Goal: Information Seeking & Learning: Learn about a topic

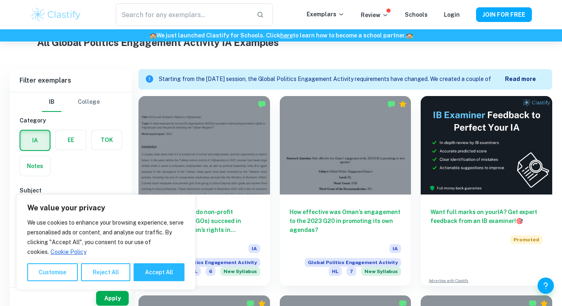
scroll to position [226, 0]
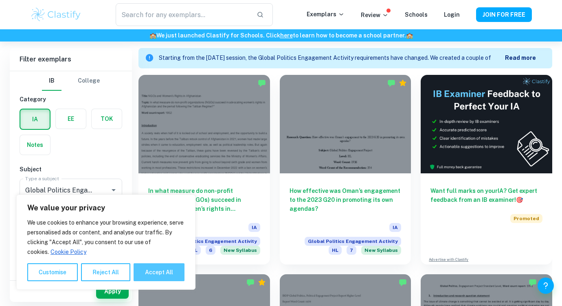
click at [146, 271] on button "Accept All" at bounding box center [159, 273] width 51 height 18
checkbox input "true"
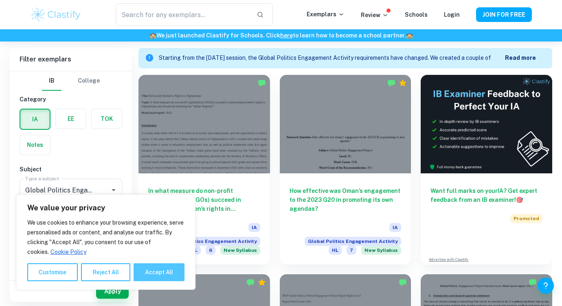
checkbox input "true"
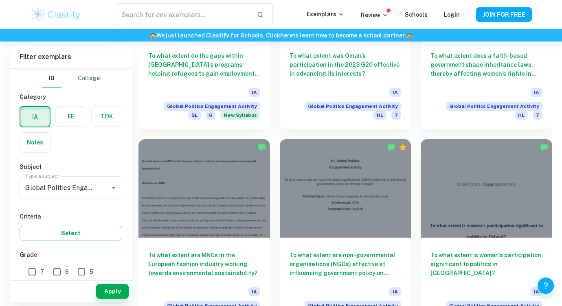
scroll to position [1026, 0]
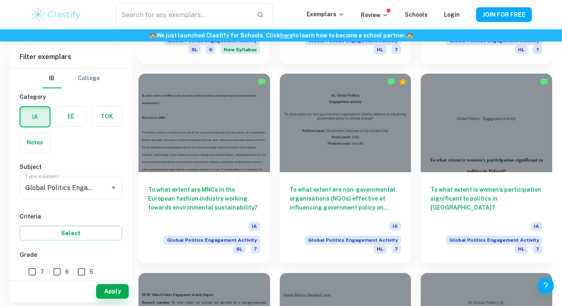
click at [459, 18] on div "Login" at bounding box center [452, 15] width 16 height 10
click at [456, 17] on link "Login" at bounding box center [452, 14] width 16 height 7
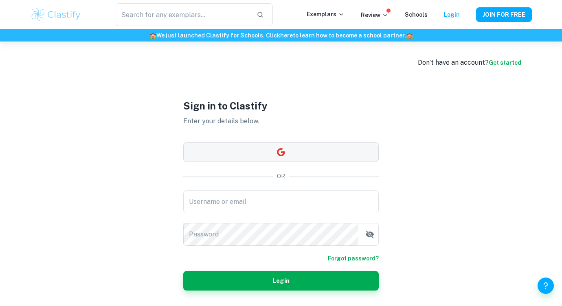
click at [256, 152] on button "button" at bounding box center [281, 153] width 196 height 20
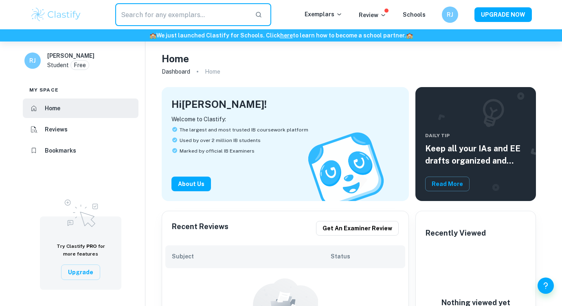
click at [178, 8] on input "text" at bounding box center [181, 14] width 133 height 23
type input "global politics ia"
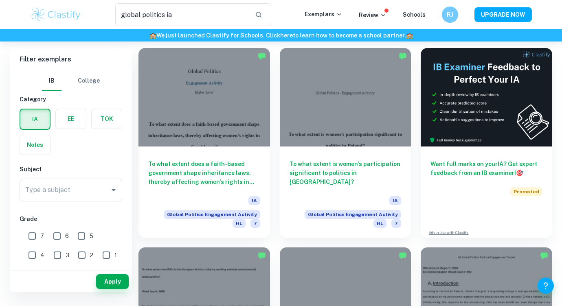
scroll to position [54, 0]
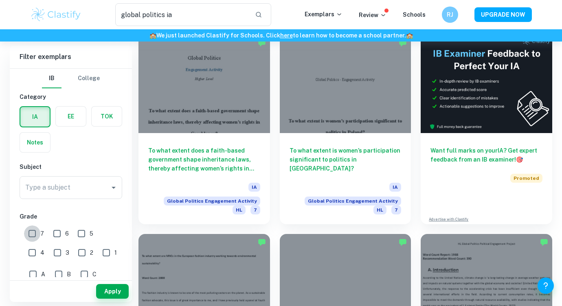
click at [30, 236] on input "7" at bounding box center [32, 234] width 16 height 16
checkbox input "true"
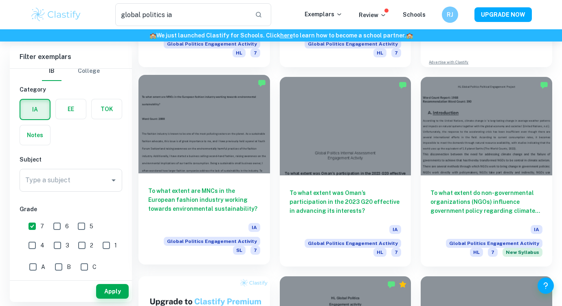
scroll to position [211, 0]
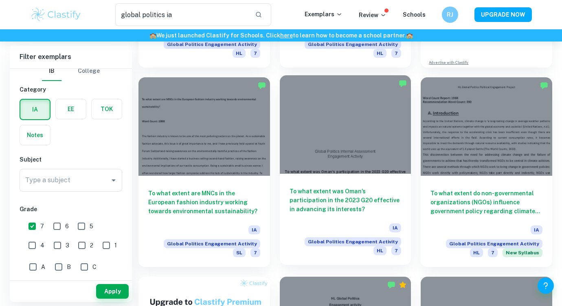
click at [328, 157] on div at bounding box center [346, 124] width 132 height 99
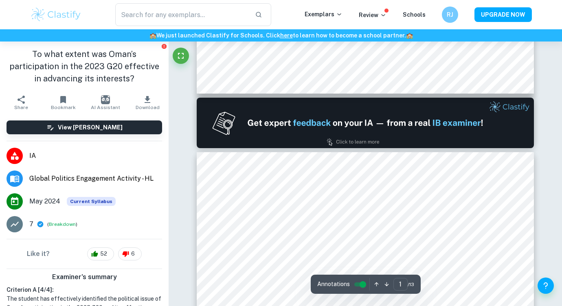
type input "2"
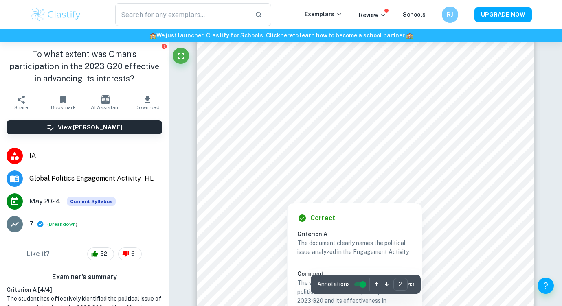
scroll to position [589, 0]
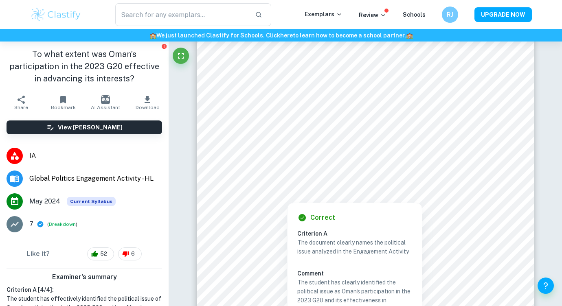
click at [330, 169] on div at bounding box center [364, 166] width 255 height 24
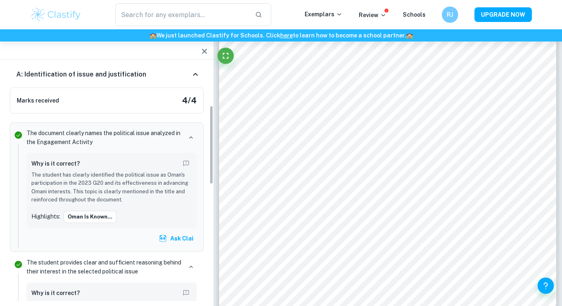
scroll to position [126, 0]
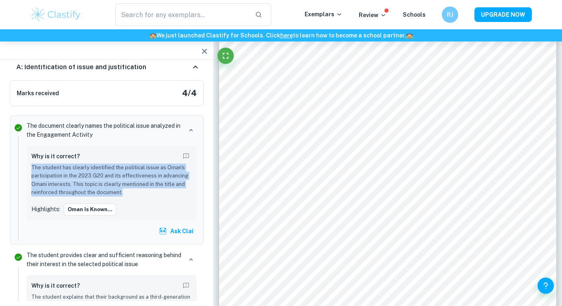
drag, startPoint x: 125, startPoint y: 194, endPoint x: 49, endPoint y: 161, distance: 82.6
click at [49, 161] on div "Why is it correct? The student has clearly identified the political issue as Om…" at bounding box center [111, 174] width 160 height 46
click at [137, 196] on p "The student has clearly identified the political issue as Oman's participation …" at bounding box center [111, 180] width 160 height 33
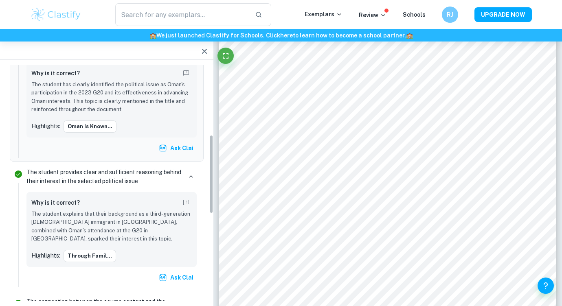
scroll to position [213, 0]
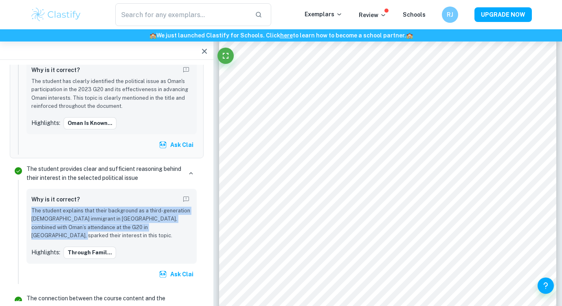
drag, startPoint x: 160, startPoint y: 226, endPoint x: 32, endPoint y: 212, distance: 128.3
click at [32, 212] on p "The student explains that their background as a third-generation [DEMOGRAPHIC_D…" at bounding box center [111, 223] width 160 height 33
click at [159, 229] on p "The student explains that their background as a third-generation [DEMOGRAPHIC_D…" at bounding box center [111, 223] width 160 height 33
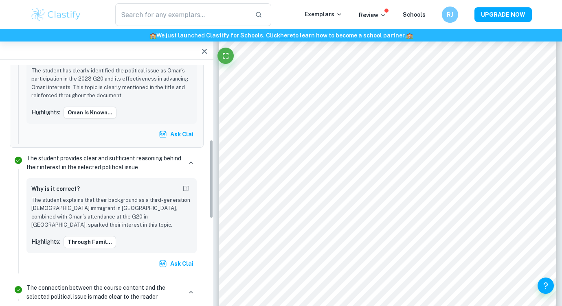
scroll to position [224, 0]
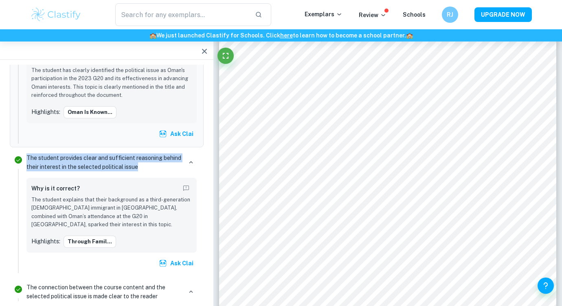
drag, startPoint x: 150, startPoint y: 169, endPoint x: 27, endPoint y: 161, distance: 123.3
click at [27, 161] on p "The student provides clear and sufficient reasoning behind their interest in th…" at bounding box center [104, 163] width 156 height 18
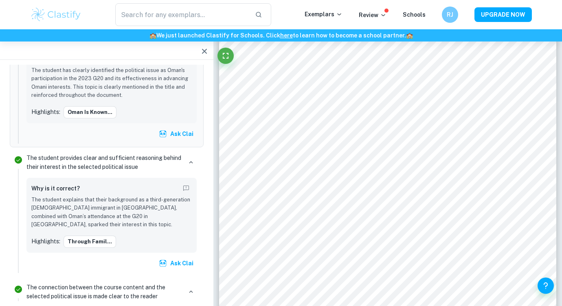
click at [152, 226] on div "Why is it correct? The student explains that their background as a third-genera…" at bounding box center [111, 215] width 160 height 65
click at [192, 160] on icon "button" at bounding box center [190, 162] width 7 height 7
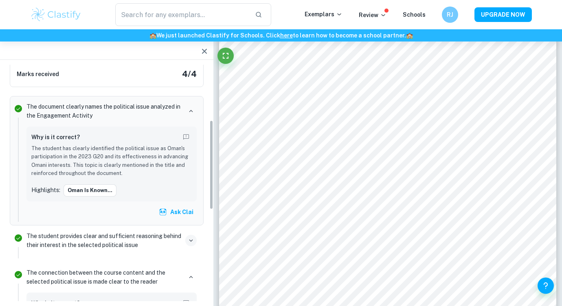
scroll to position [138, 0]
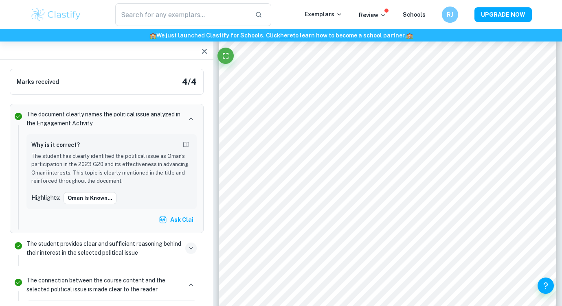
click at [189, 112] on div "The document clearly names the political issue analyzed in the Engagement Activ…" at bounding box center [111, 119] width 170 height 18
click at [189, 114] on button "button" at bounding box center [190, 118] width 11 height 11
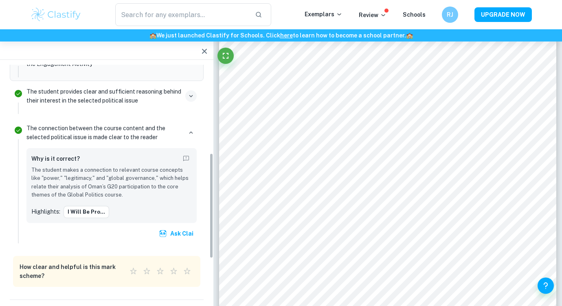
scroll to position [198, 0]
click at [169, 133] on p "The connection between the course content and the selected political issue is m…" at bounding box center [104, 132] width 156 height 18
click at [191, 134] on icon "button" at bounding box center [190, 131] width 7 height 7
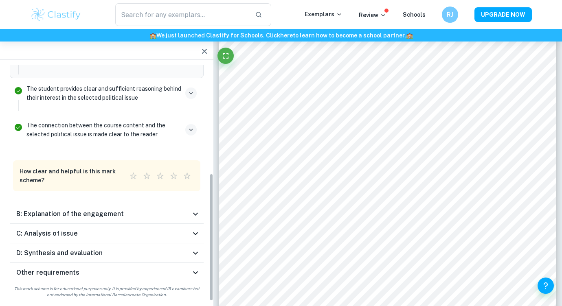
click at [134, 214] on div "B: Explanation of the engagement" at bounding box center [103, 214] width 174 height 10
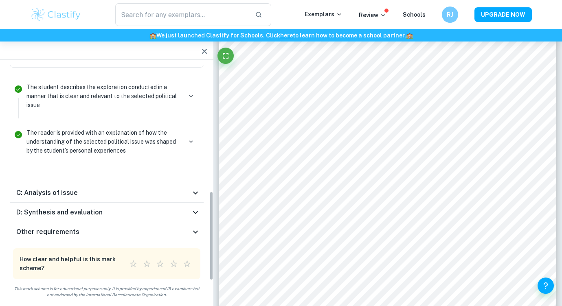
scroll to position [245, 0]
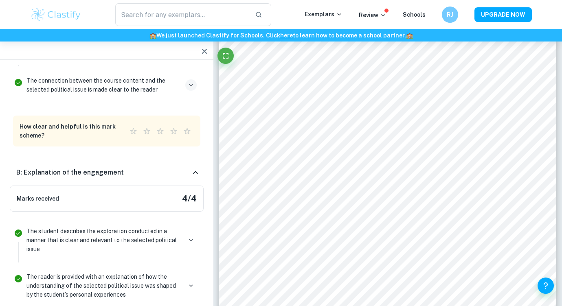
click at [130, 167] on div "B: Explanation of the engagement" at bounding box center [107, 173] width 194 height 26
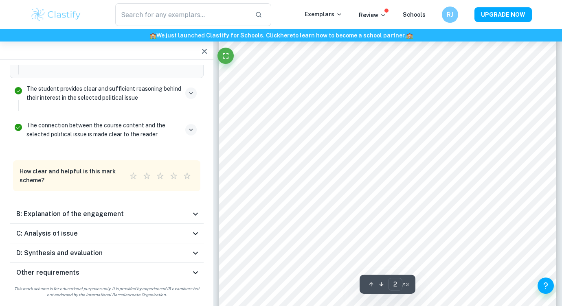
scroll to position [623, 0]
click at [99, 262] on div "D: Synthesis and evaluation" at bounding box center [107, 254] width 194 height 20
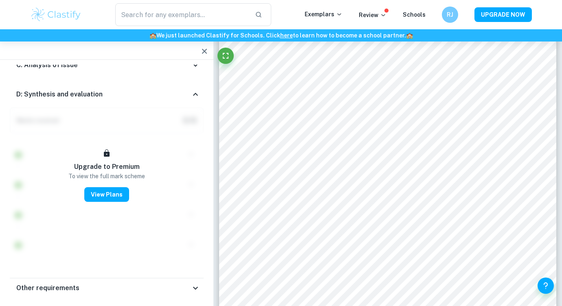
click at [114, 92] on div "D: Synthesis and evaluation" at bounding box center [103, 95] width 174 height 10
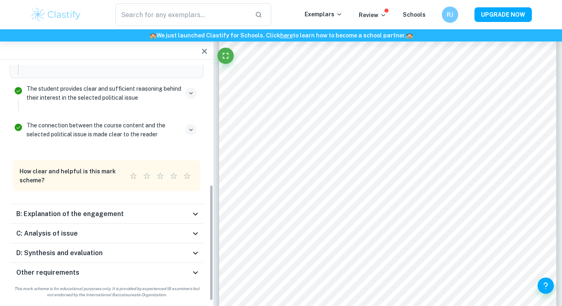
scroll to position [200, 0]
click at [99, 229] on div "C: Analysis of issue" at bounding box center [103, 234] width 174 height 10
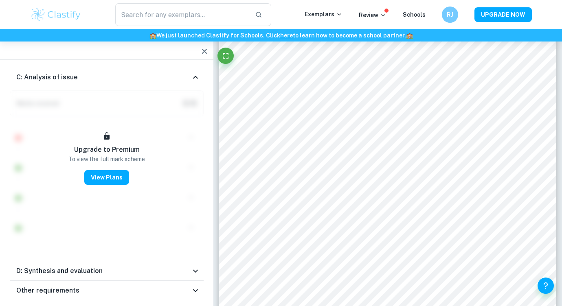
click at [105, 81] on div "C: Analysis of issue" at bounding box center [103, 78] width 174 height 10
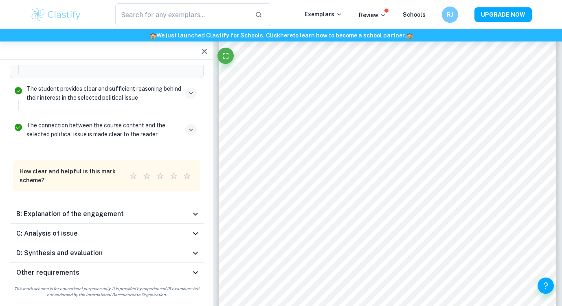
click at [86, 217] on h6 "B: Explanation of the engagement" at bounding box center [70, 214] width 108 height 10
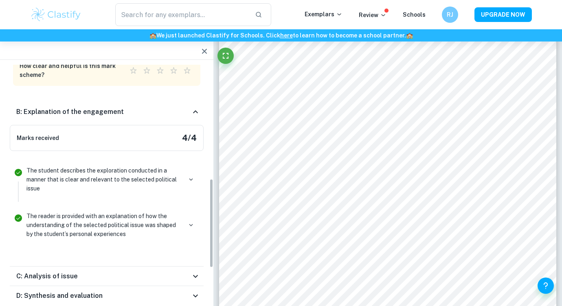
scroll to position [295, 0]
